Goal: Find specific page/section: Find specific page/section

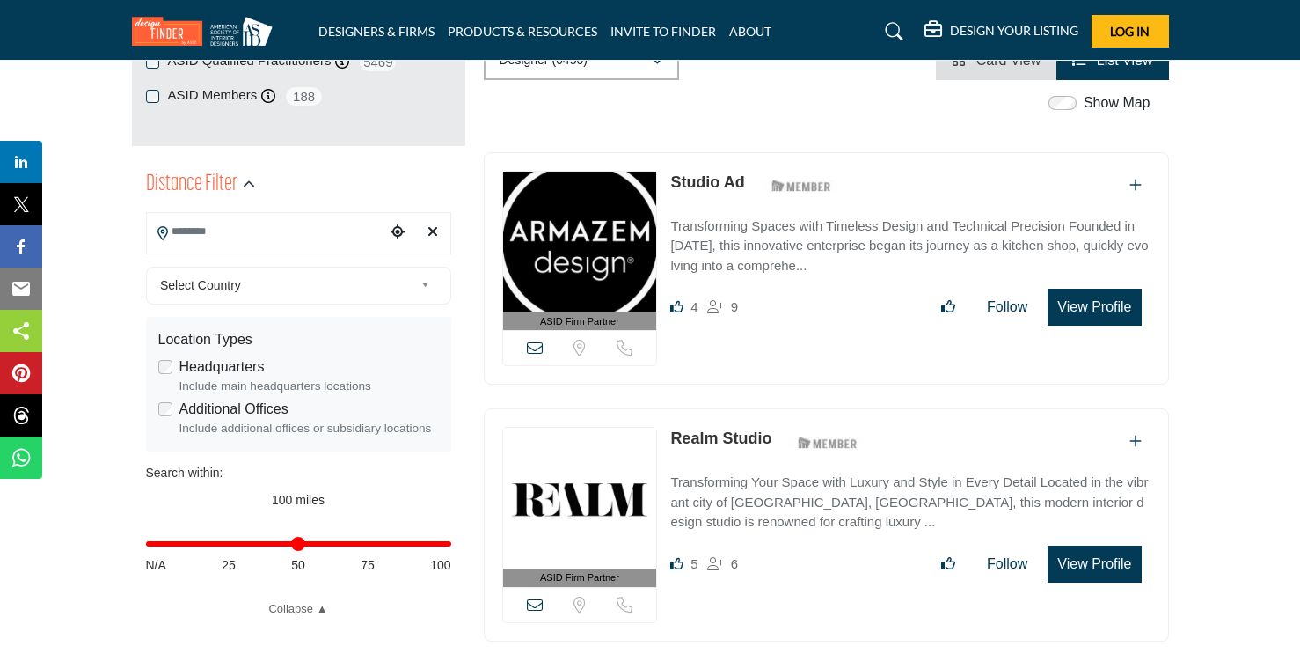
scroll to position [366, 0]
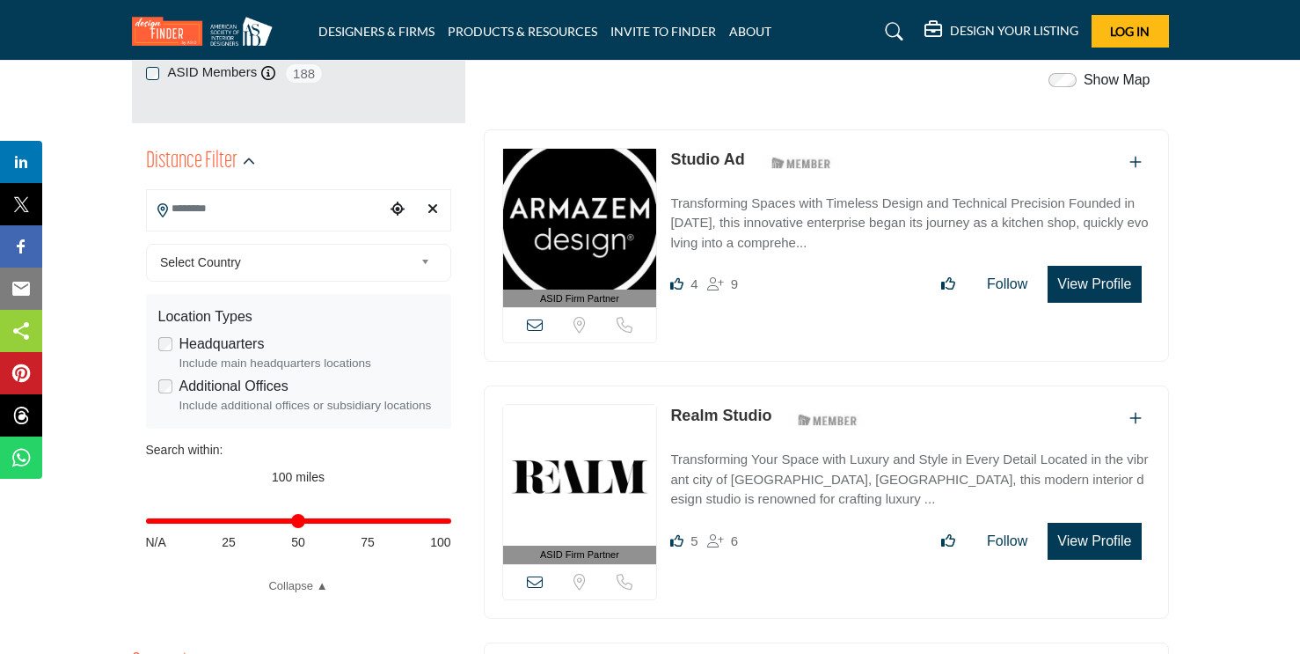
click at [717, 155] on link "Studio Ad" at bounding box center [707, 159] width 74 height 18
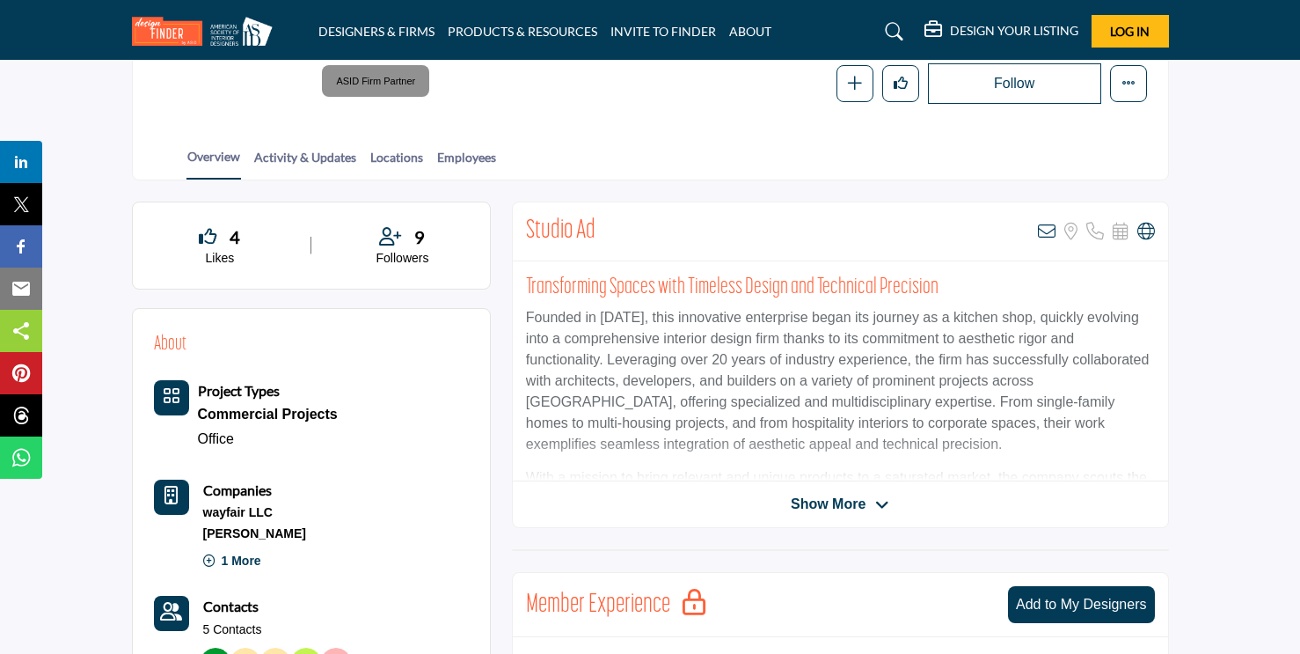
scroll to position [290, 0]
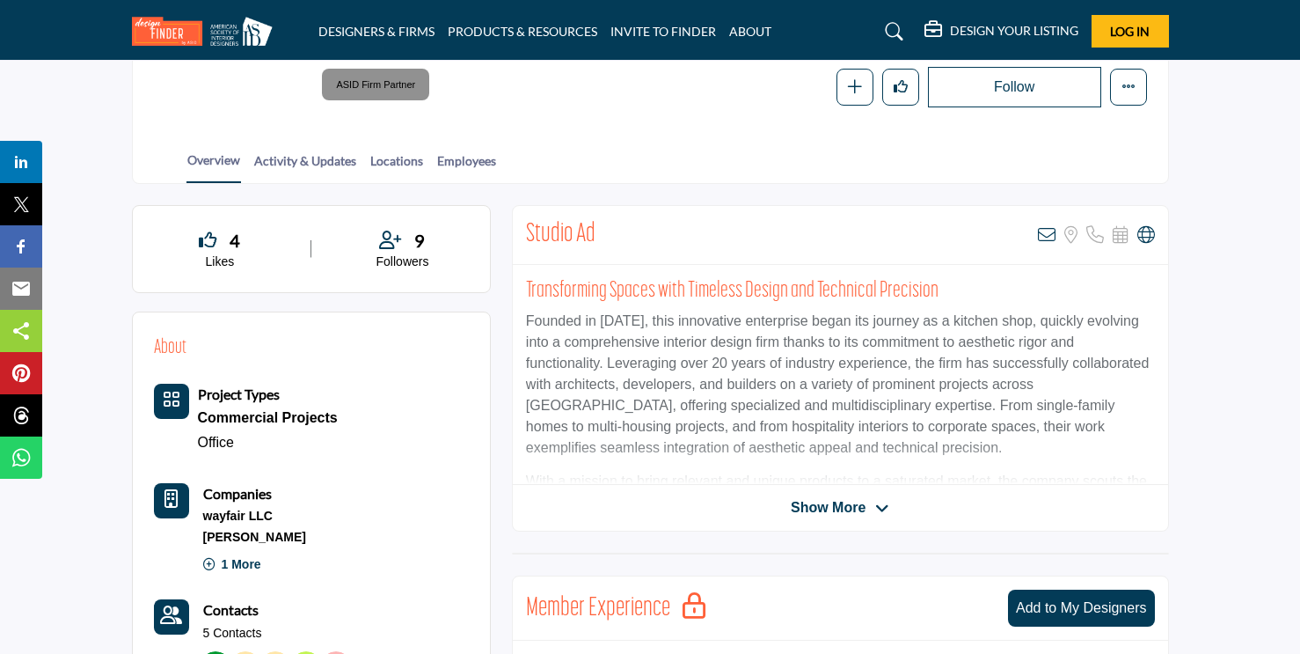
click at [744, 517] on div "Studio Ad View email address of this listing Sorry, but we don't have a locatio…" at bounding box center [840, 368] width 657 height 326
click at [872, 509] on span "Show More" at bounding box center [840, 507] width 99 height 21
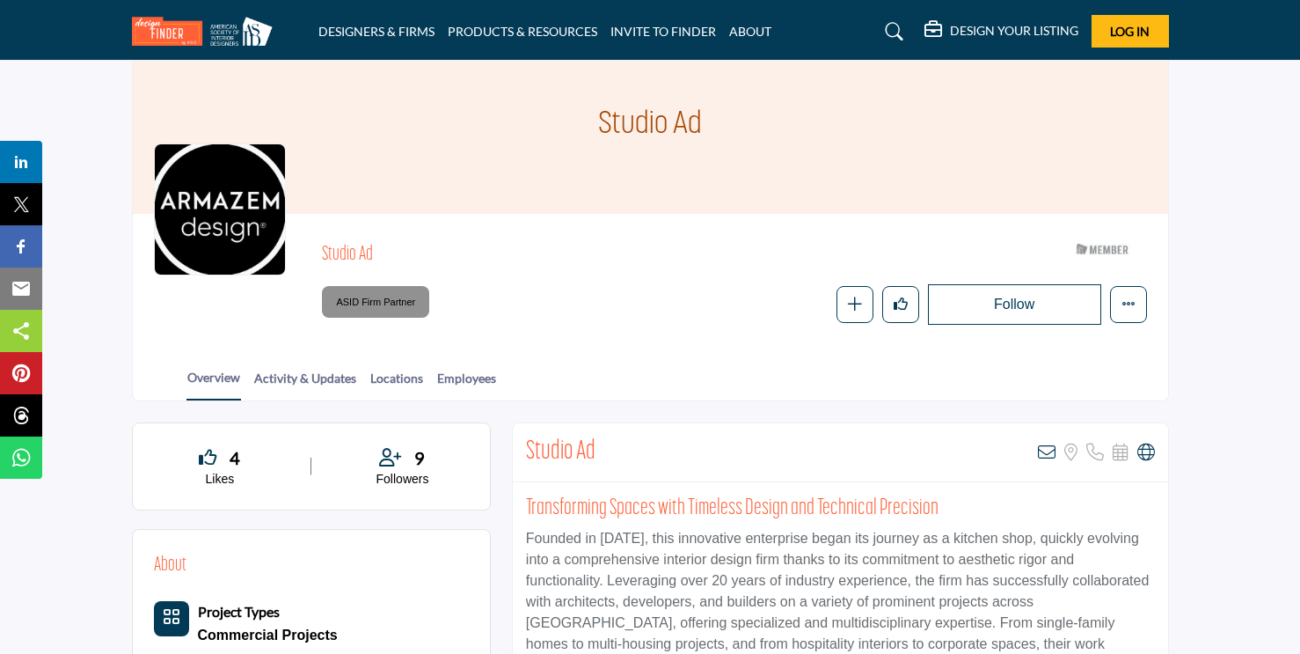
scroll to position [0, 0]
